Goal: Task Accomplishment & Management: Use online tool/utility

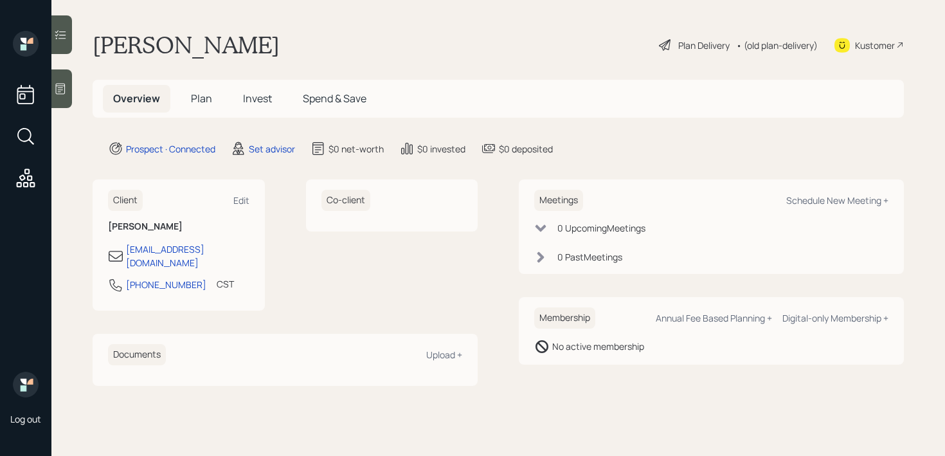
click at [69, 91] on div at bounding box center [61, 88] width 21 height 39
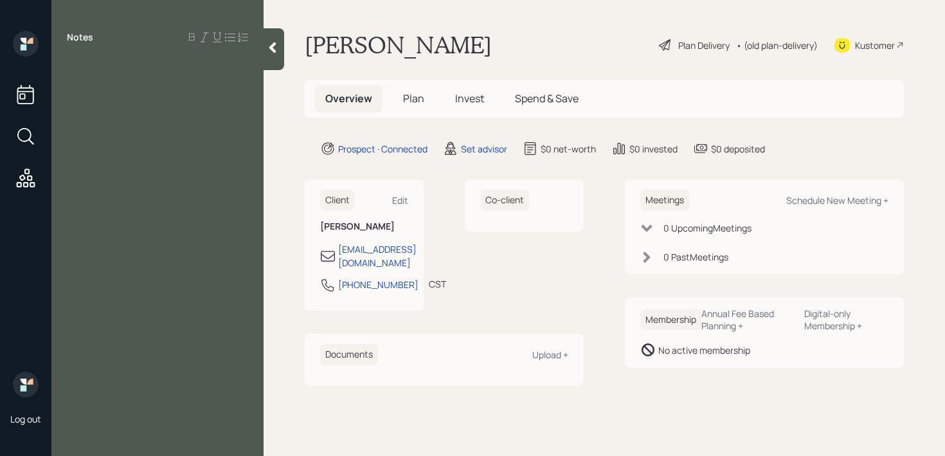
paste div
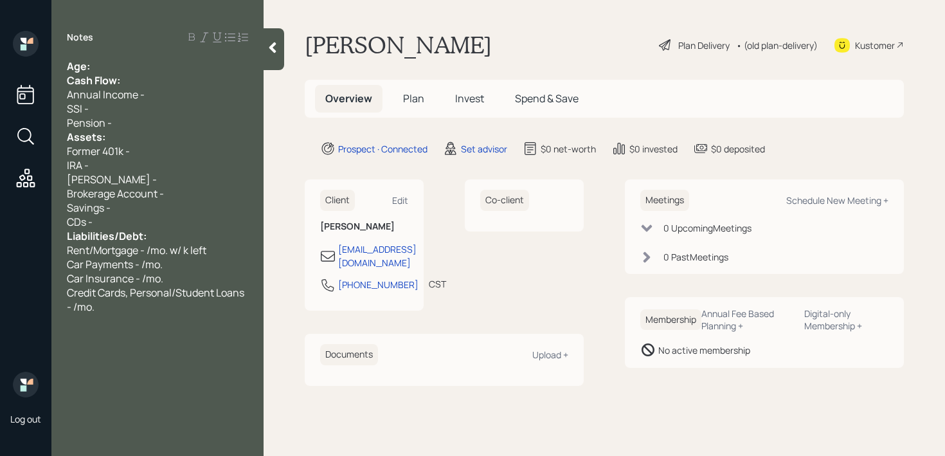
click at [132, 65] on div "Age:" at bounding box center [157, 66] width 181 height 14
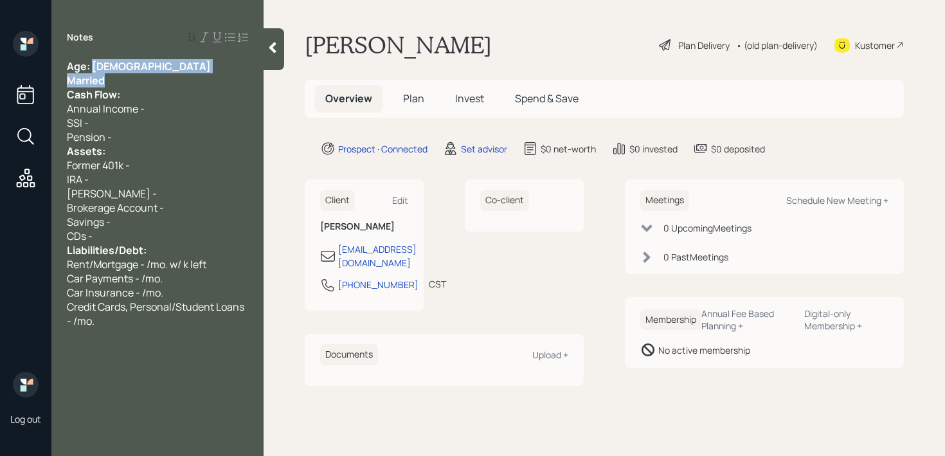
drag, startPoint x: 95, startPoint y: 64, endPoint x: 118, endPoint y: 75, distance: 25.6
click at [118, 75] on div "Age: [DEMOGRAPHIC_DATA] Married Cash Flow: Annual Income - SSI - Pension - Asse…" at bounding box center [157, 193] width 181 height 269
click at [125, 78] on div "Married" at bounding box center [157, 80] width 181 height 14
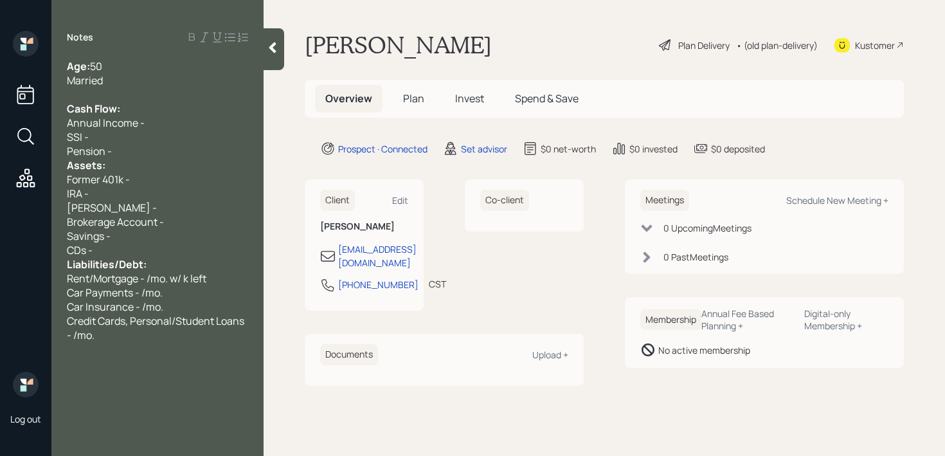
click at [141, 130] on div "SSI -" at bounding box center [157, 137] width 181 height 14
click at [141, 212] on div "[PERSON_NAME] -" at bounding box center [157, 208] width 181 height 14
click at [166, 142] on div "SSI -" at bounding box center [157, 137] width 181 height 14
click at [166, 157] on div "Pension -" at bounding box center [157, 151] width 181 height 14
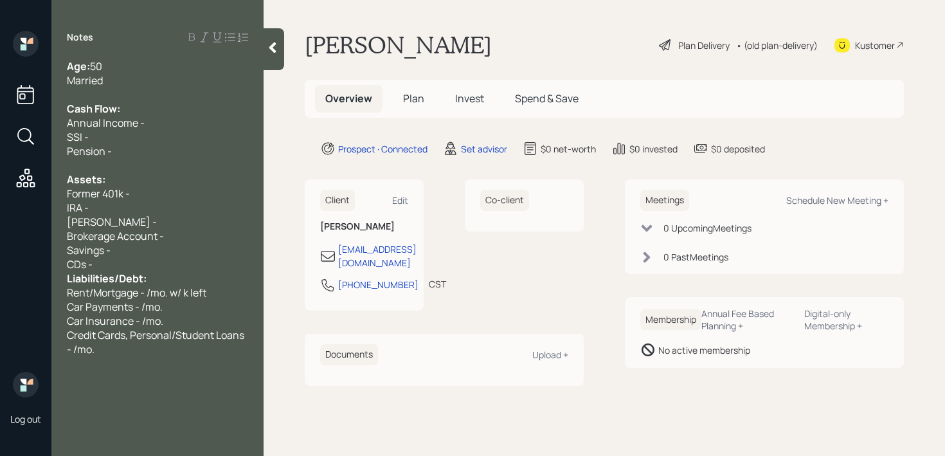
click at [161, 269] on div "CDs -" at bounding box center [157, 264] width 181 height 14
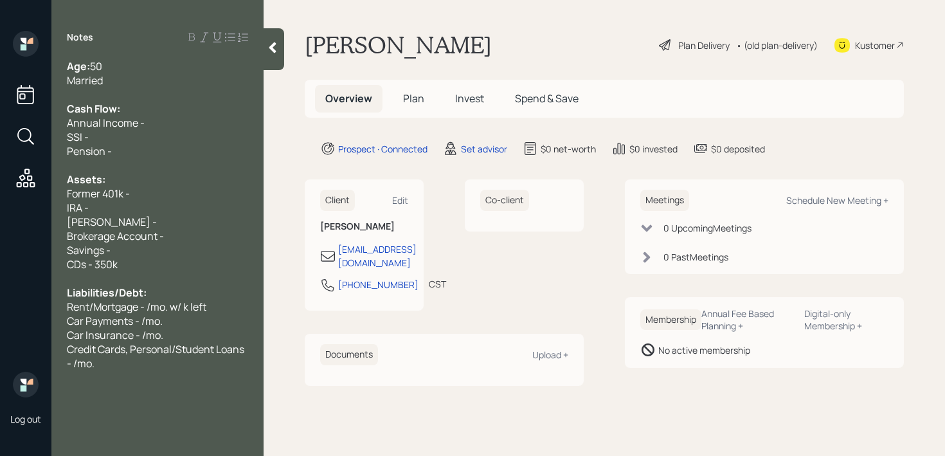
click at [149, 270] on div "CDs - 350k" at bounding box center [157, 264] width 181 height 14
click at [112, 259] on span "CDs - 350k (maturing end of August)" at bounding box center [153, 264] width 173 height 14
click at [119, 255] on div "Savings -" at bounding box center [157, 250] width 181 height 14
click at [127, 248] on div "Savings -" at bounding box center [157, 250] width 181 height 14
click at [208, 232] on div "Brokerage Account -" at bounding box center [157, 236] width 181 height 14
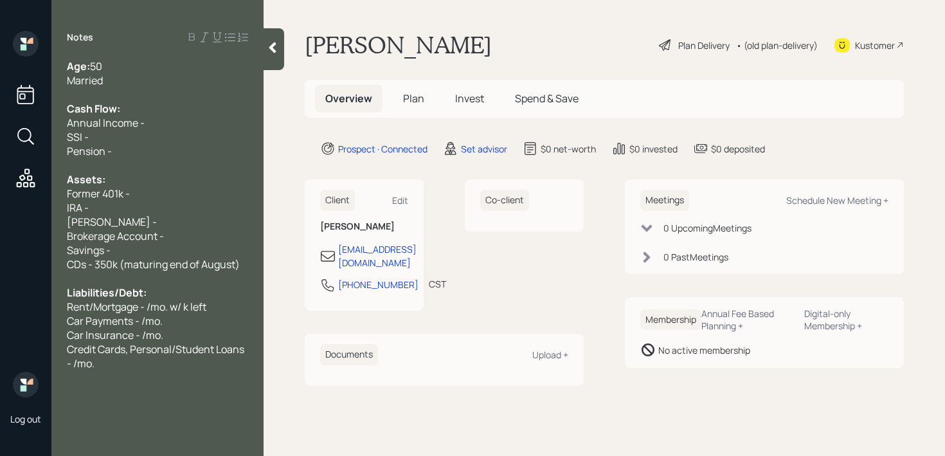
click at [251, 270] on div "Age: [DEMOGRAPHIC_DATA] Married Cash Flow: Annual Income - SSI - Pension - Asse…" at bounding box center [157, 214] width 212 height 311
click at [240, 266] on span "CDs - 350k (maturing end of August)" at bounding box center [153, 264] width 173 height 14
click at [146, 88] on div at bounding box center [157, 94] width 181 height 14
click at [159, 81] on div "Married" at bounding box center [157, 80] width 181 height 14
click at [159, 113] on div "Cash Flow:" at bounding box center [157, 109] width 181 height 14
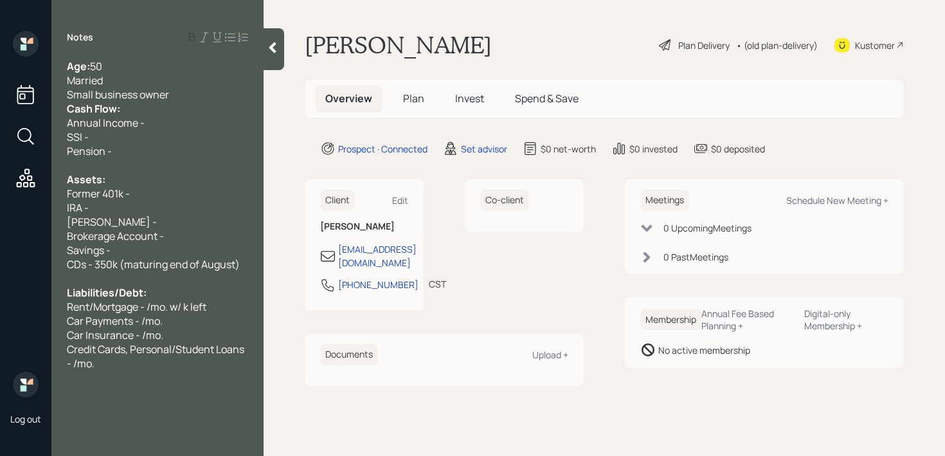
click at [179, 99] on div "Small business owner" at bounding box center [157, 94] width 181 height 14
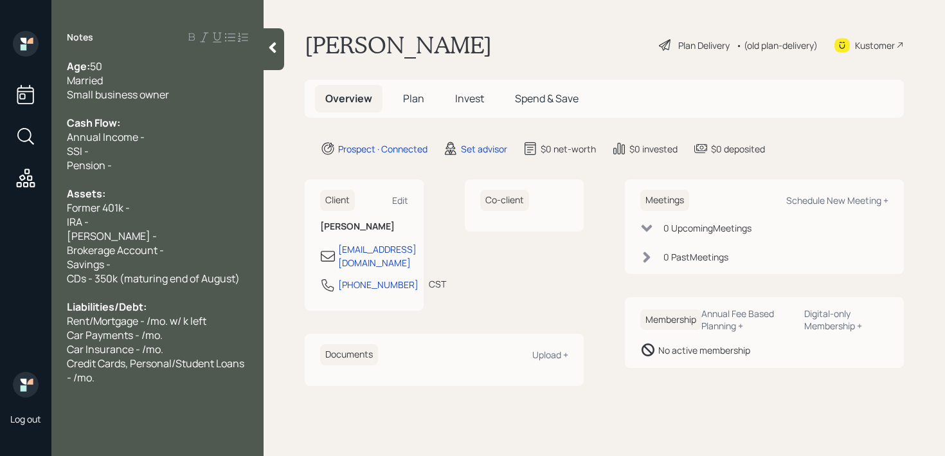
click at [226, 132] on div "Annual Income -" at bounding box center [157, 137] width 181 height 14
drag, startPoint x: 160, startPoint y: 161, endPoint x: 30, endPoint y: 154, distance: 130.1
click at [30, 154] on div "Log out Notes Age: [DEMOGRAPHIC_DATA] Married Small business owner Cash Flow: A…" at bounding box center [472, 228] width 945 height 456
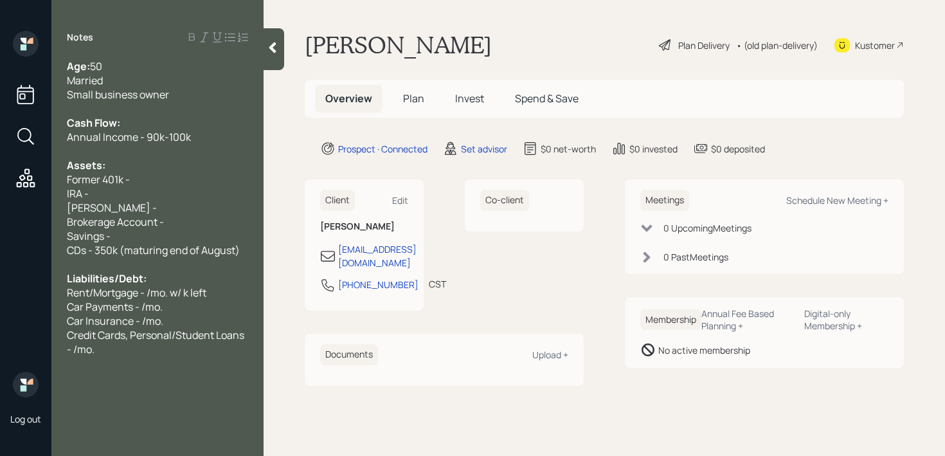
click at [145, 224] on span "Brokerage Account -" at bounding box center [115, 222] width 97 height 14
drag, startPoint x: 147, startPoint y: 201, endPoint x: 70, endPoint y: 201, distance: 77.2
click at [70, 201] on div "[PERSON_NAME] -" at bounding box center [157, 208] width 181 height 14
click at [70, 201] on span "[PERSON_NAME] -" at bounding box center [112, 208] width 90 height 14
drag, startPoint x: 113, startPoint y: 207, endPoint x: 57, endPoint y: 194, distance: 57.6
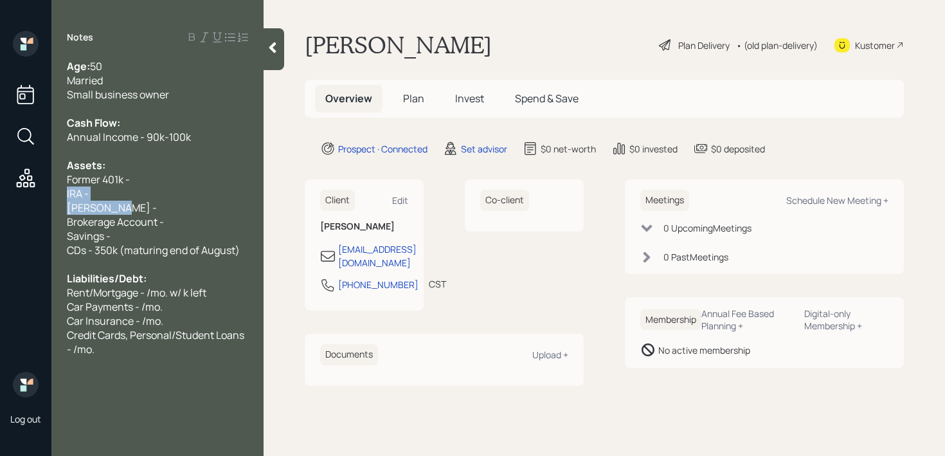
click at [57, 194] on div "Age: [DEMOGRAPHIC_DATA] Married Small business owner Cash Flow: Annual Income -…" at bounding box center [157, 207] width 212 height 297
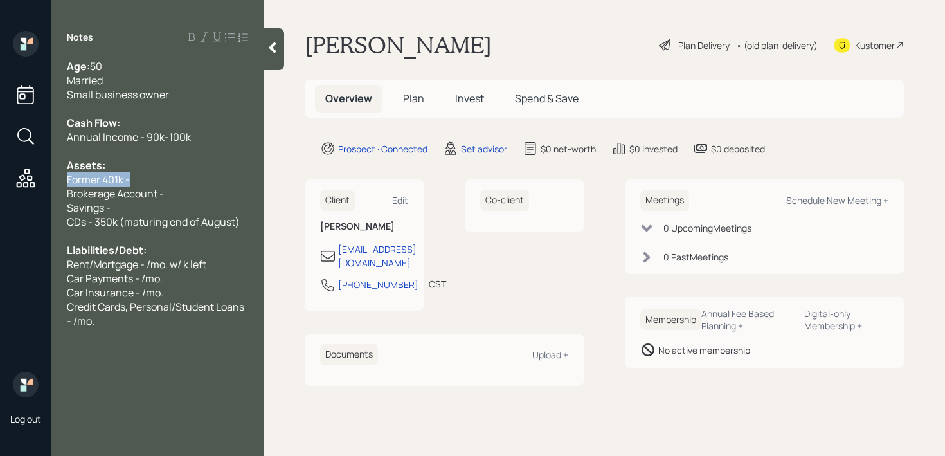
drag, startPoint x: 180, startPoint y: 175, endPoint x: 0, endPoint y: 175, distance: 180.1
click at [0, 175] on div "Log out Notes Age: [DEMOGRAPHIC_DATA] Married Small business owner Cash Flow: A…" at bounding box center [472, 228] width 945 height 456
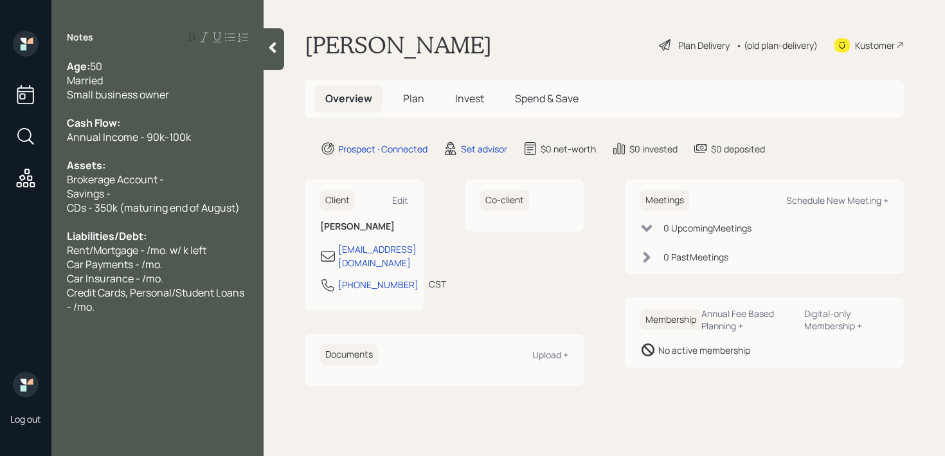
click at [214, 188] on div "Savings -" at bounding box center [157, 193] width 181 height 14
click at [219, 182] on div "Brokerage Account -" at bounding box center [157, 179] width 181 height 14
click at [183, 183] on div "Brokerage Account - k" at bounding box center [157, 179] width 181 height 14
drag, startPoint x: 187, startPoint y: 175, endPoint x: 0, endPoint y: 175, distance: 187.1
click at [0, 175] on div "Log out Notes Age: [DEMOGRAPHIC_DATA] Married Small business owner Cash Flow: A…" at bounding box center [472, 228] width 945 height 456
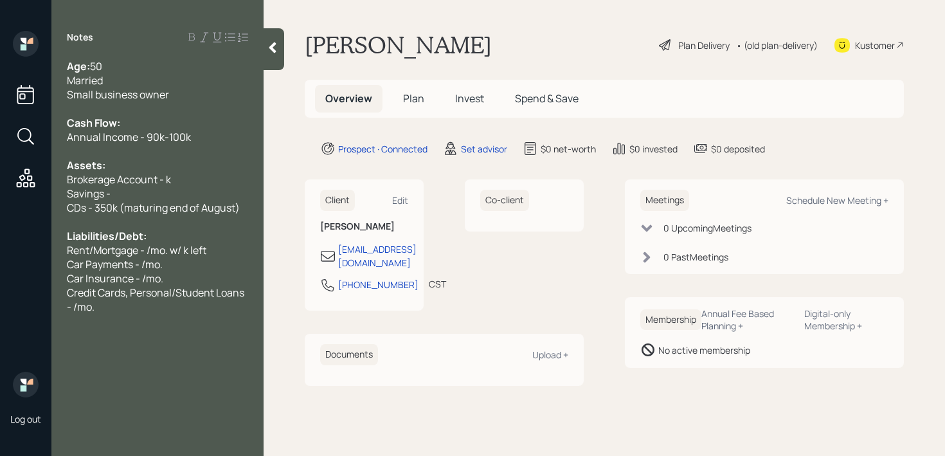
click at [119, 198] on div "Savings -" at bounding box center [157, 193] width 181 height 14
click at [215, 185] on div "Brokerage Account - k" at bounding box center [157, 179] width 181 height 14
drag, startPoint x: 215, startPoint y: 179, endPoint x: 0, endPoint y: 186, distance: 215.5
click at [0, 186] on div "Log out Notes Age: [DEMOGRAPHIC_DATA] Married Small business owner Cash Flow: A…" at bounding box center [472, 228] width 945 height 456
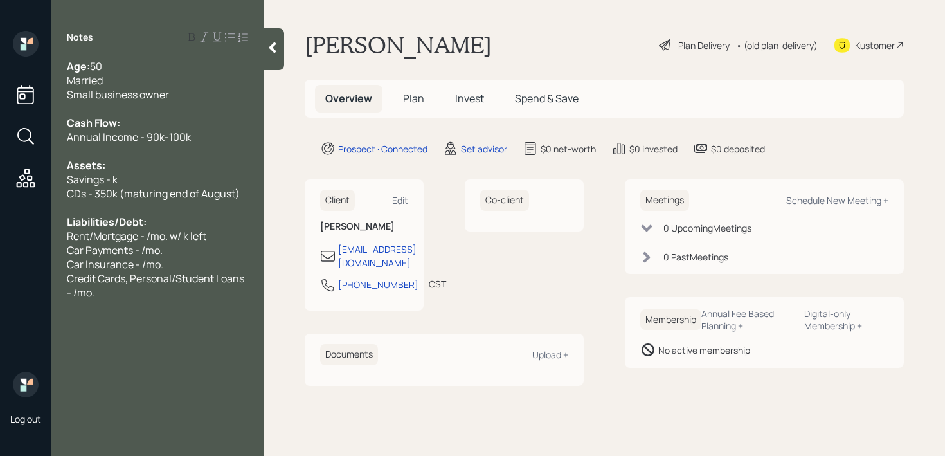
click at [112, 178] on span "Savings - k" at bounding box center [92, 179] width 51 height 14
click at [153, 178] on div "Savings - k" at bounding box center [157, 179] width 181 height 14
click at [111, 182] on span "Savings - k" at bounding box center [92, 179] width 51 height 14
click at [246, 209] on div at bounding box center [157, 208] width 181 height 14
click at [190, 223] on div "Liabilities/Debt:" at bounding box center [157, 222] width 181 height 14
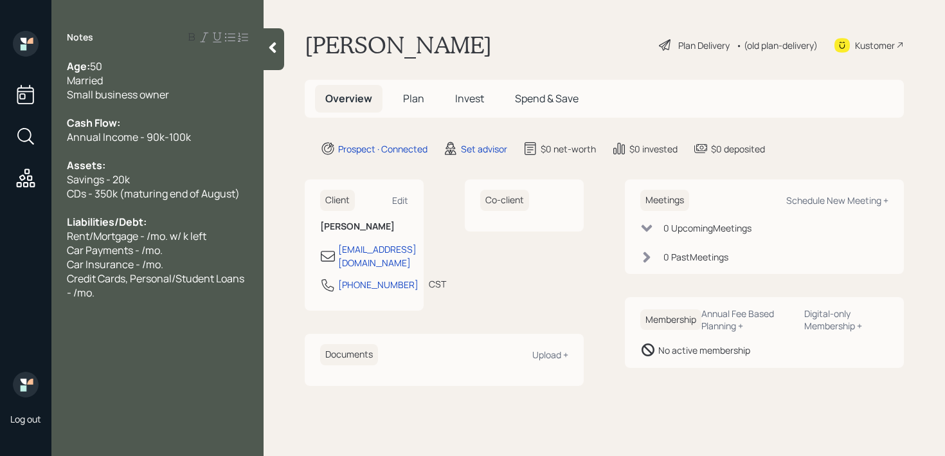
click at [177, 225] on div "Liabilities/Debt:" at bounding box center [157, 222] width 181 height 14
click at [136, 236] on span "Rent/Mortgage - /mo. w/ k left" at bounding box center [137, 236] width 140 height 14
drag, startPoint x: 214, startPoint y: 237, endPoint x: 0, endPoint y: 238, distance: 213.5
click at [0, 238] on div "Log out Notes Age: [DEMOGRAPHIC_DATA] Married Small business owner Cash Flow: A…" at bounding box center [472, 228] width 945 height 456
click at [125, 284] on div "Credit Cards, Personal/Student Loans - /mo." at bounding box center [157, 271] width 181 height 28
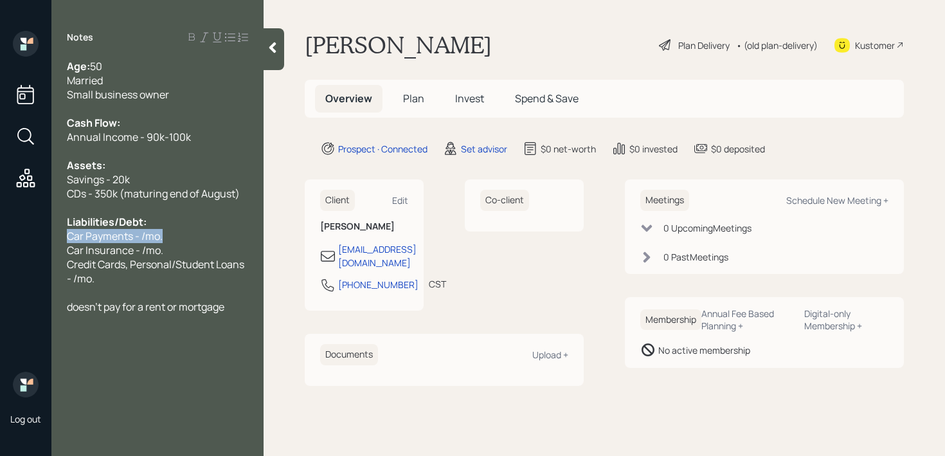
drag, startPoint x: 176, startPoint y: 238, endPoint x: 0, endPoint y: 238, distance: 175.6
click at [0, 238] on div "Log out Notes Age: [DEMOGRAPHIC_DATA] Married Small business owner Cash Flow: A…" at bounding box center [472, 228] width 945 height 456
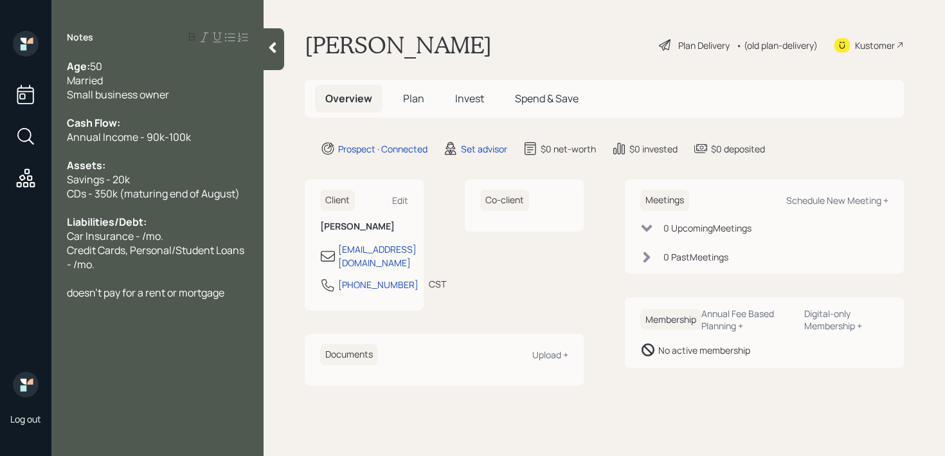
click at [140, 235] on span "Car Insurance - /mo." at bounding box center [115, 236] width 96 height 14
drag, startPoint x: 87, startPoint y: 239, endPoint x: 15, endPoint y: 239, distance: 72.0
click at [22, 239] on div "Log out Notes Age: [DEMOGRAPHIC_DATA] Married Small business owner Cash Flow: A…" at bounding box center [472, 228] width 945 height 456
click at [170, 234] on span "Travelers Insurance - /mo." at bounding box center [128, 236] width 123 height 14
click at [147, 232] on span "Travelers Insurance - 350/mo." at bounding box center [137, 236] width 141 height 14
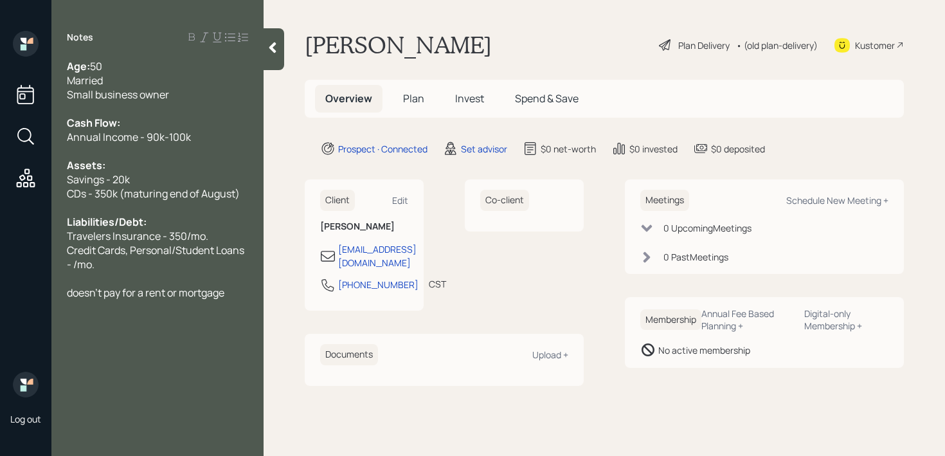
click at [149, 248] on span "Credit Cards, Personal/Student Loans - /mo." at bounding box center [156, 257] width 179 height 28
click at [147, 253] on span "Credit Cards, Personal/Student Loans - /mo." at bounding box center [156, 257] width 179 height 28
click at [144, 274] on div at bounding box center [157, 278] width 181 height 14
drag, startPoint x: 144, startPoint y: 274, endPoint x: 61, endPoint y: 248, distance: 86.9
click at [61, 248] on div "Age: [DEMOGRAPHIC_DATA] Married Small business owner Cash Flow: Annual Income -…" at bounding box center [157, 179] width 212 height 241
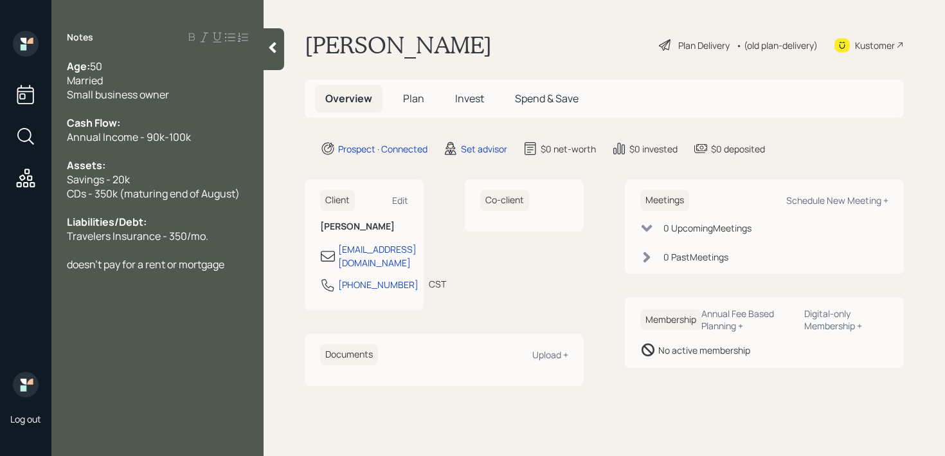
click at [165, 139] on span "Annual Income - 90k-100k" at bounding box center [129, 137] width 124 height 14
click at [194, 98] on div "Small business owner" at bounding box center [157, 94] width 181 height 14
click at [241, 262] on div "doesn't pay for a rent or mortgage" at bounding box center [157, 264] width 181 height 14
click at [221, 197] on span "CDs - 350k (maturing end of August)" at bounding box center [153, 193] width 173 height 14
drag, startPoint x: 239, startPoint y: 197, endPoint x: 0, endPoint y: 219, distance: 240.3
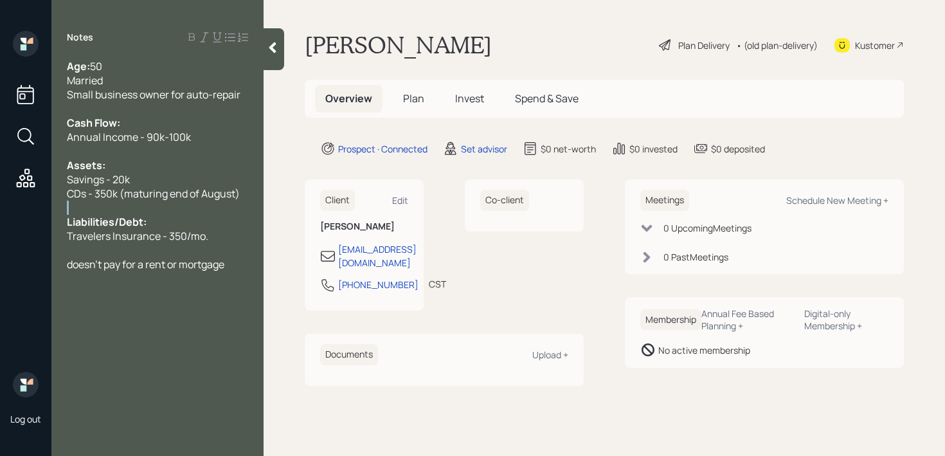
click at [0, 219] on div "Log out Notes Age: [DEMOGRAPHIC_DATA] Married Small business owner for auto-rep…" at bounding box center [472, 228] width 945 height 456
click at [248, 201] on div at bounding box center [157, 208] width 181 height 14
click at [274, 60] on div at bounding box center [274, 49] width 21 height 42
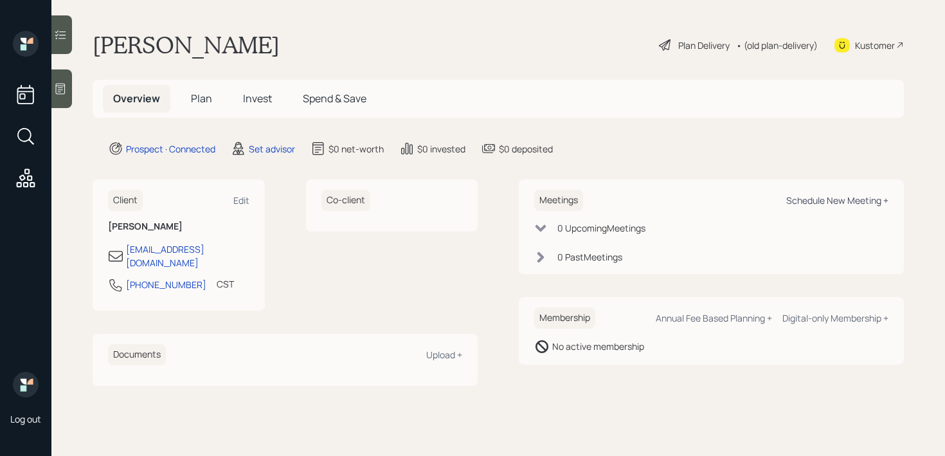
click at [801, 199] on div "Schedule New Meeting +" at bounding box center [837, 200] width 102 height 12
select select "round-[PERSON_NAME]"
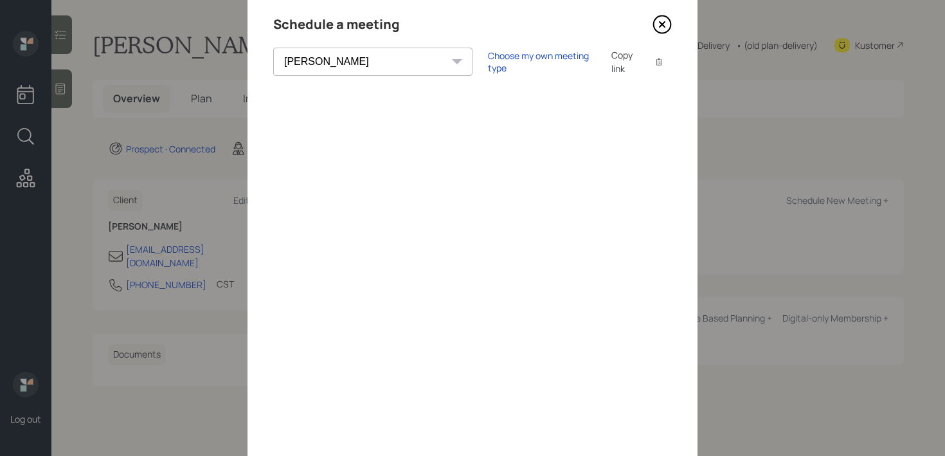
scroll to position [36, 0]
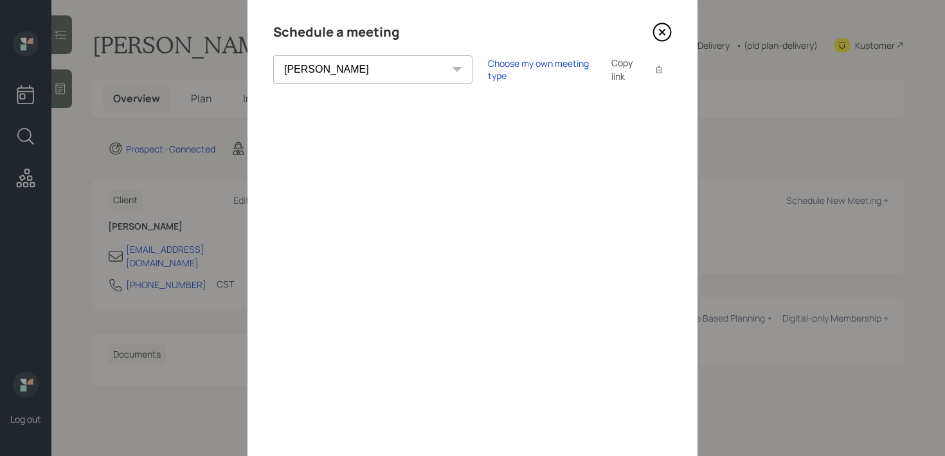
click at [658, 27] on icon at bounding box center [662, 32] width 19 height 19
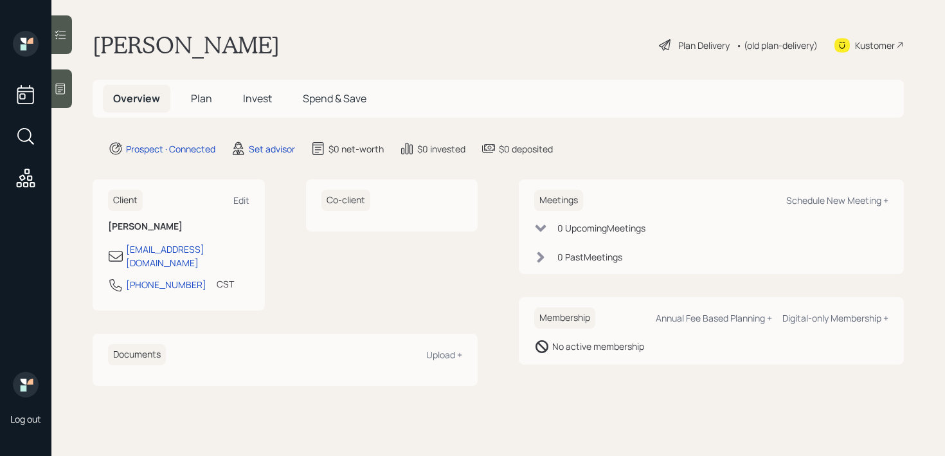
click at [887, 43] on div "Kustomer" at bounding box center [875, 46] width 40 height 14
click at [64, 100] on div at bounding box center [61, 88] width 21 height 39
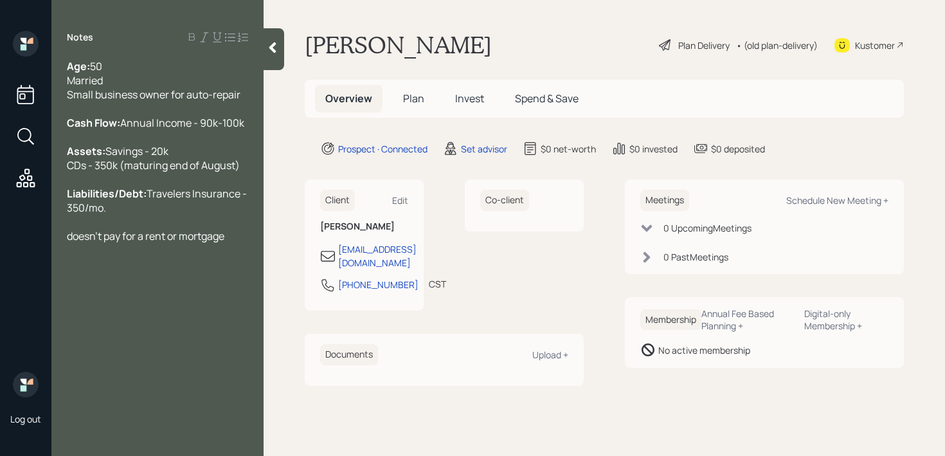
click at [75, 243] on span "doesn't pay for a rent or mortgage" at bounding box center [146, 236] width 158 height 14
click at [231, 243] on div "Doesn't pay for a rent or mortgage" at bounding box center [157, 236] width 181 height 14
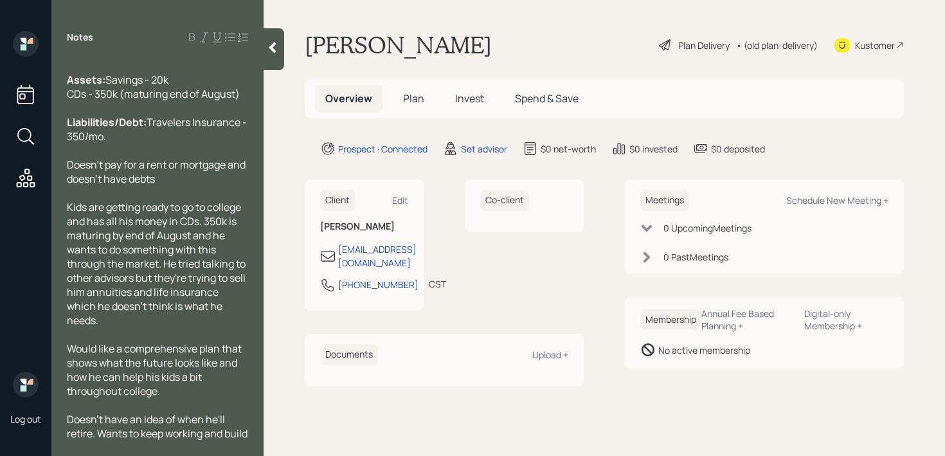
scroll to position [113, 0]
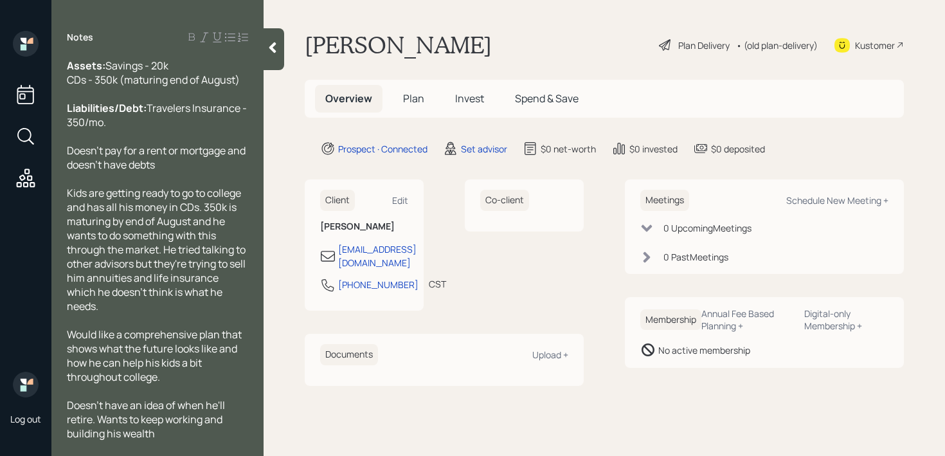
click at [273, 53] on icon at bounding box center [272, 47] width 13 height 13
